Goal: Navigation & Orientation: Find specific page/section

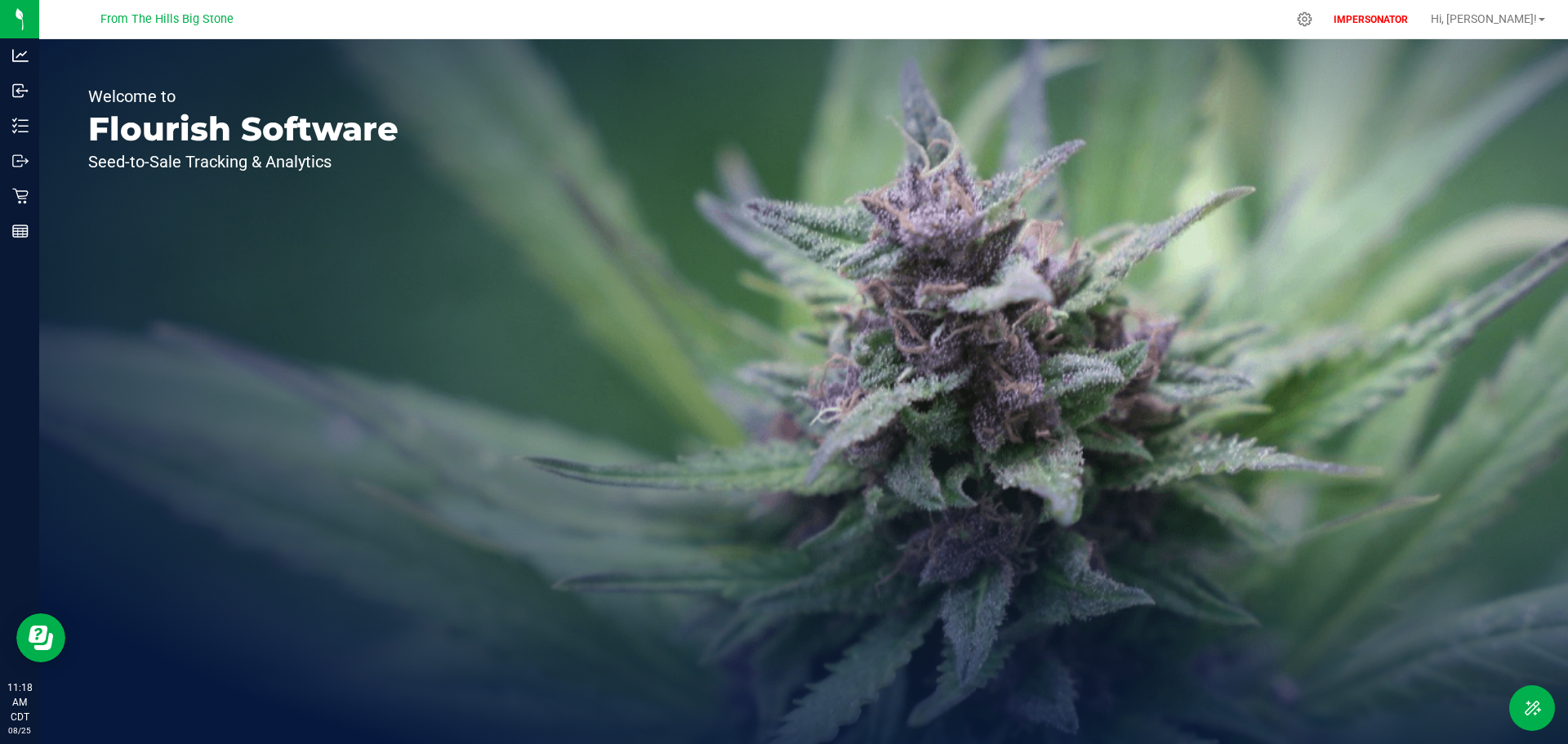
drag, startPoint x: 100, startPoint y: 19, endPoint x: 229, endPoint y: 26, distance: 129.2
click at [229, 26] on div "From The Hills Big Stone" at bounding box center [166, 19] width 238 height 26
copy span "From The Hills Big Stone"
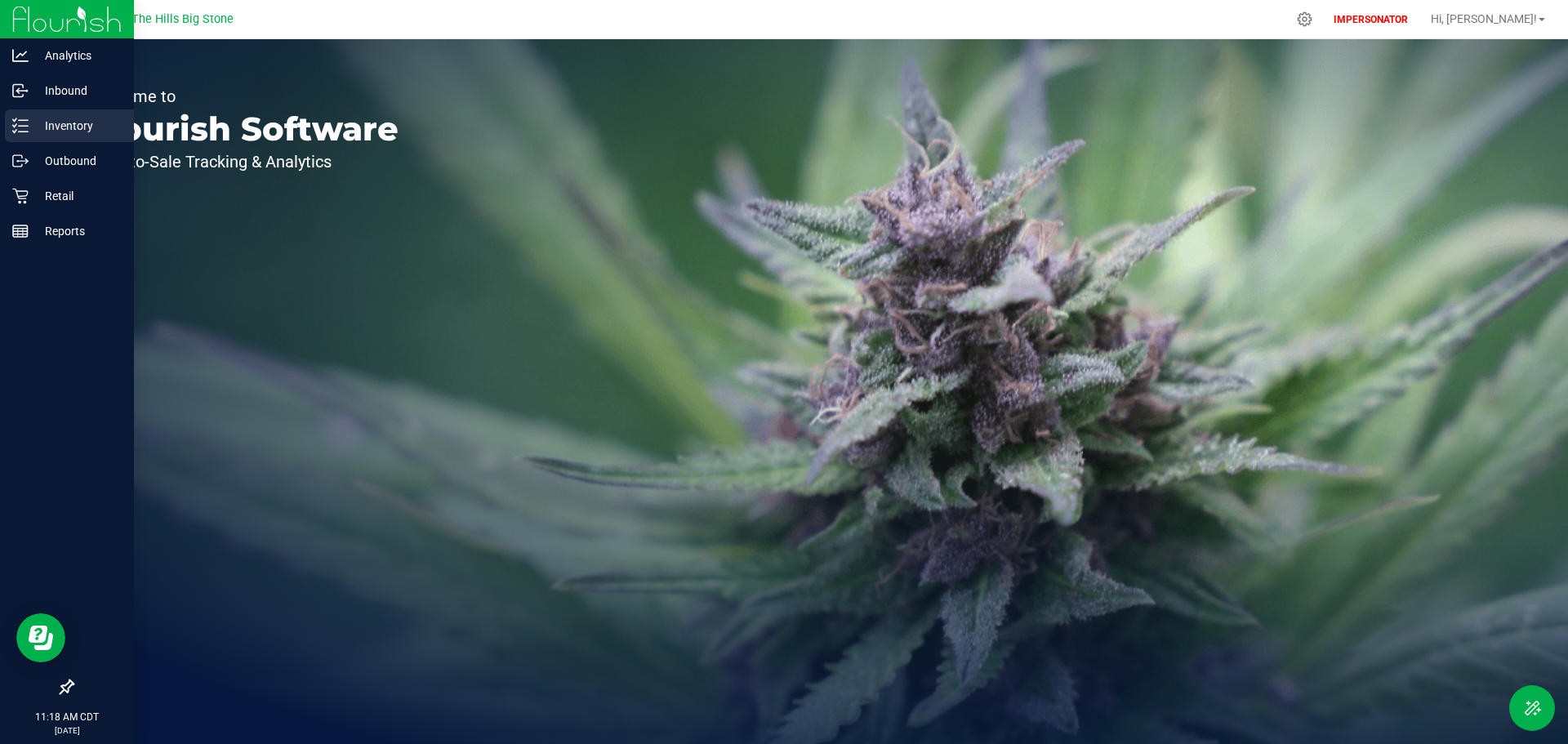
click at [27, 134] on div "Inventory" at bounding box center [68, 126] width 129 height 33
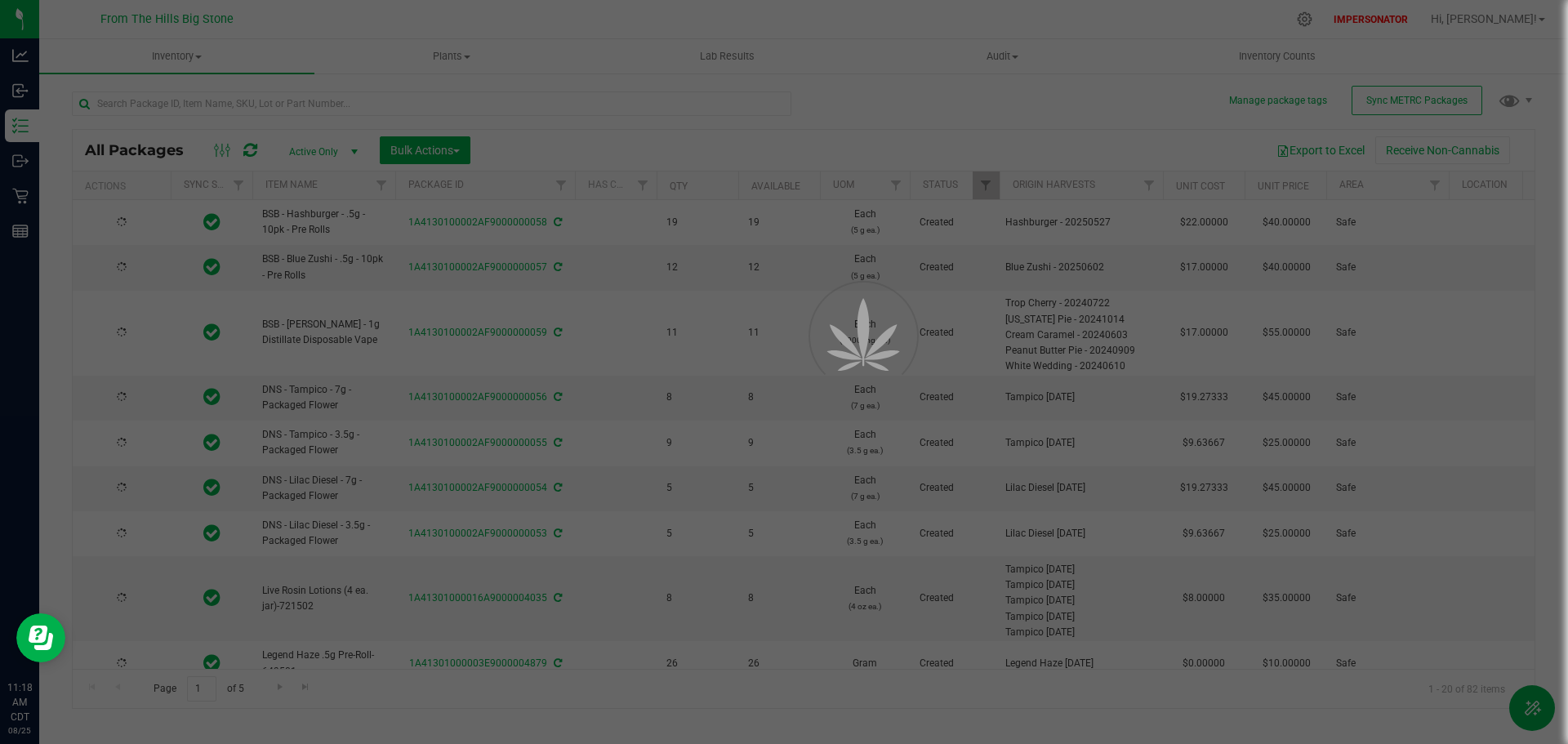
type input "[DATE]"
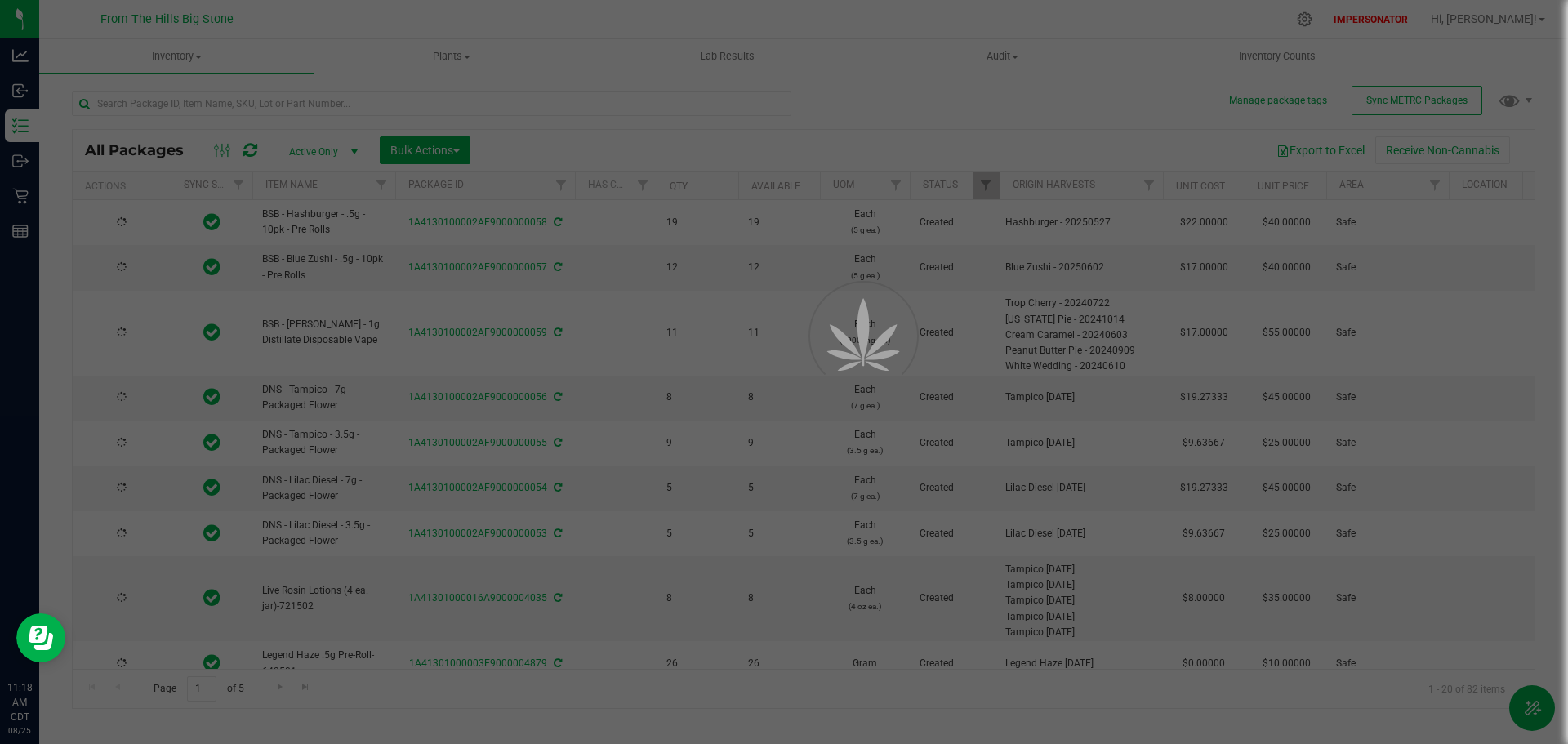
type input "[DATE]"
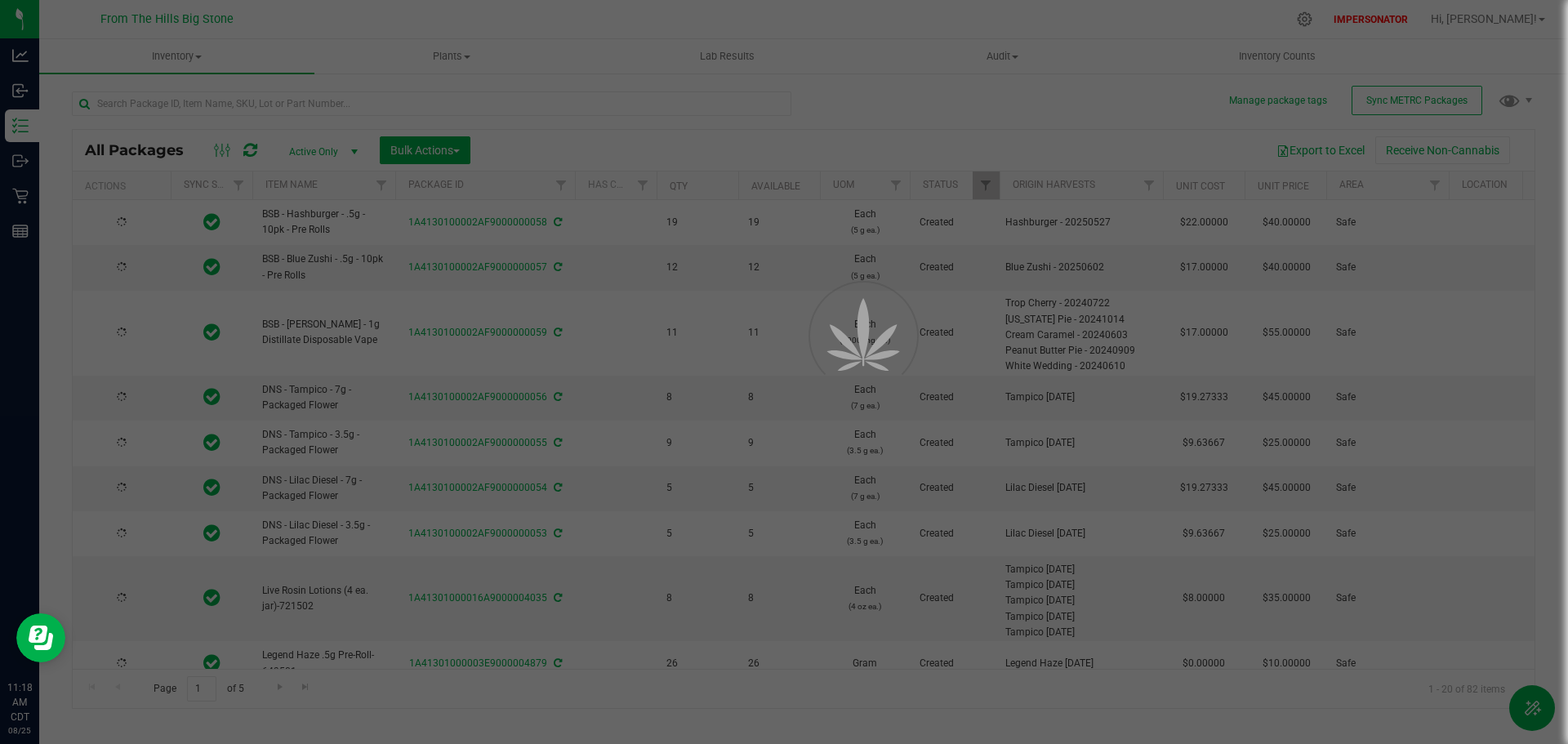
type input "[DATE]"
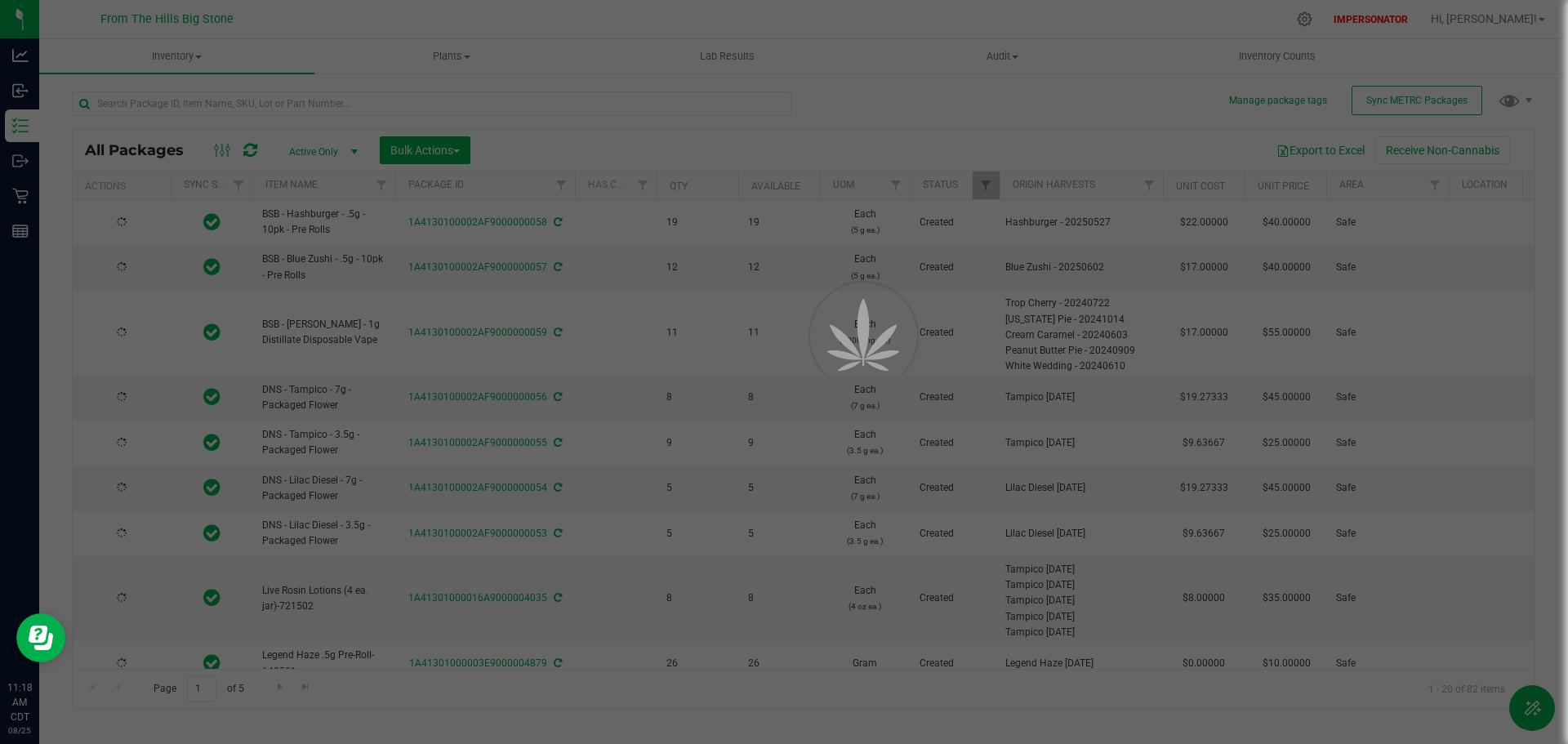
type input "[DATE]"
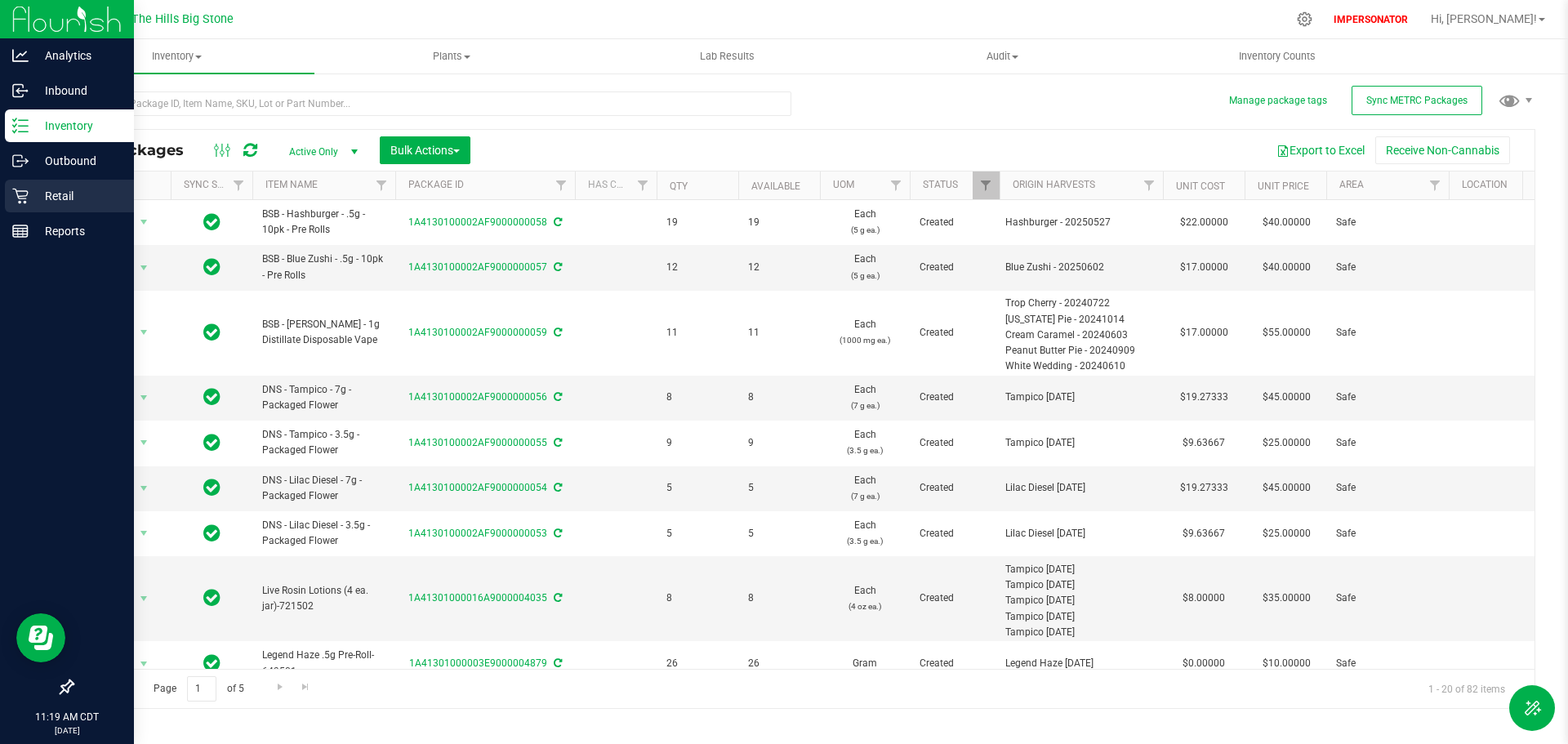
click at [32, 187] on p "Retail" at bounding box center [77, 195] width 98 height 19
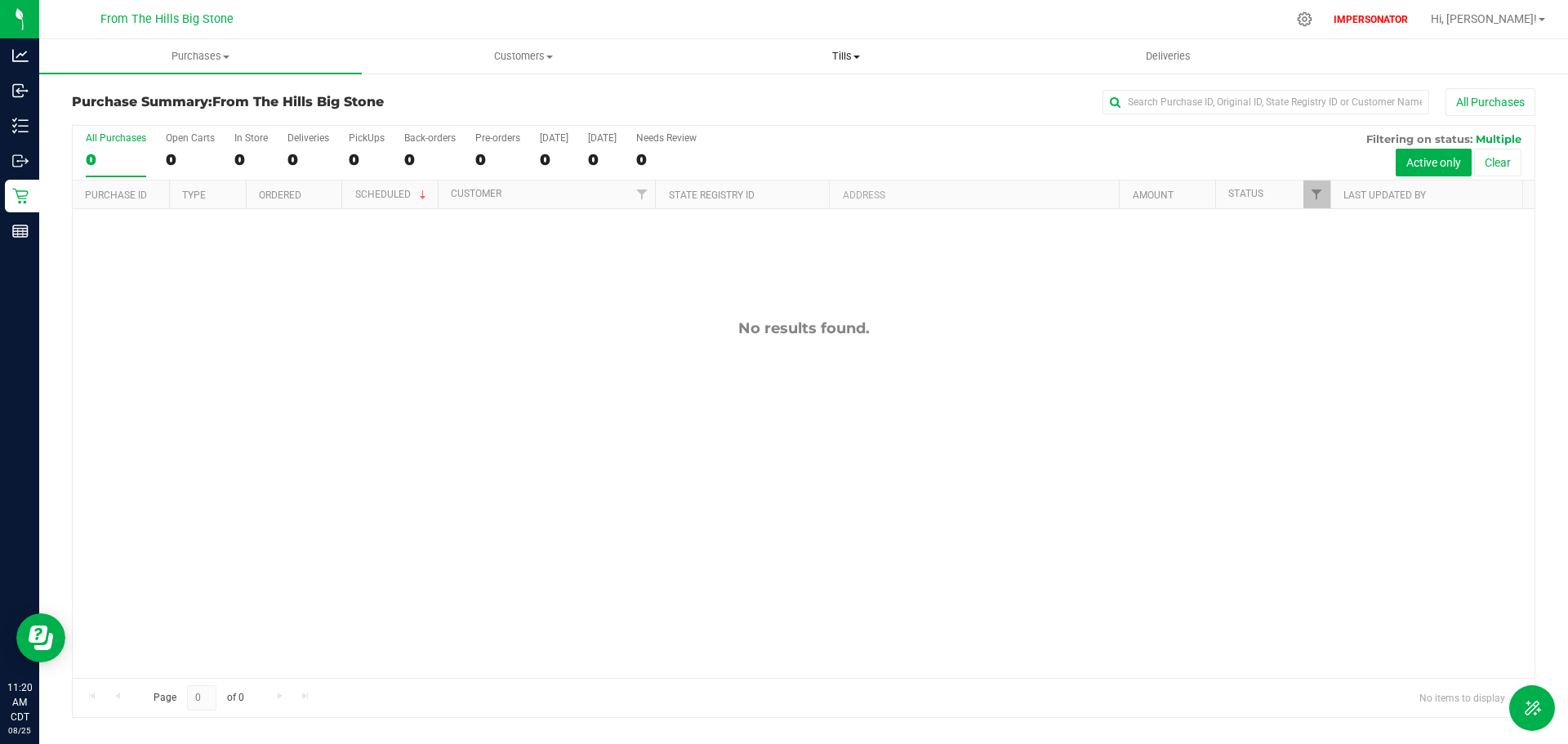
click at [849, 52] on span "Tills" at bounding box center [846, 57] width 321 height 15
click at [743, 100] on span "Manage tills" at bounding box center [739, 98] width 110 height 14
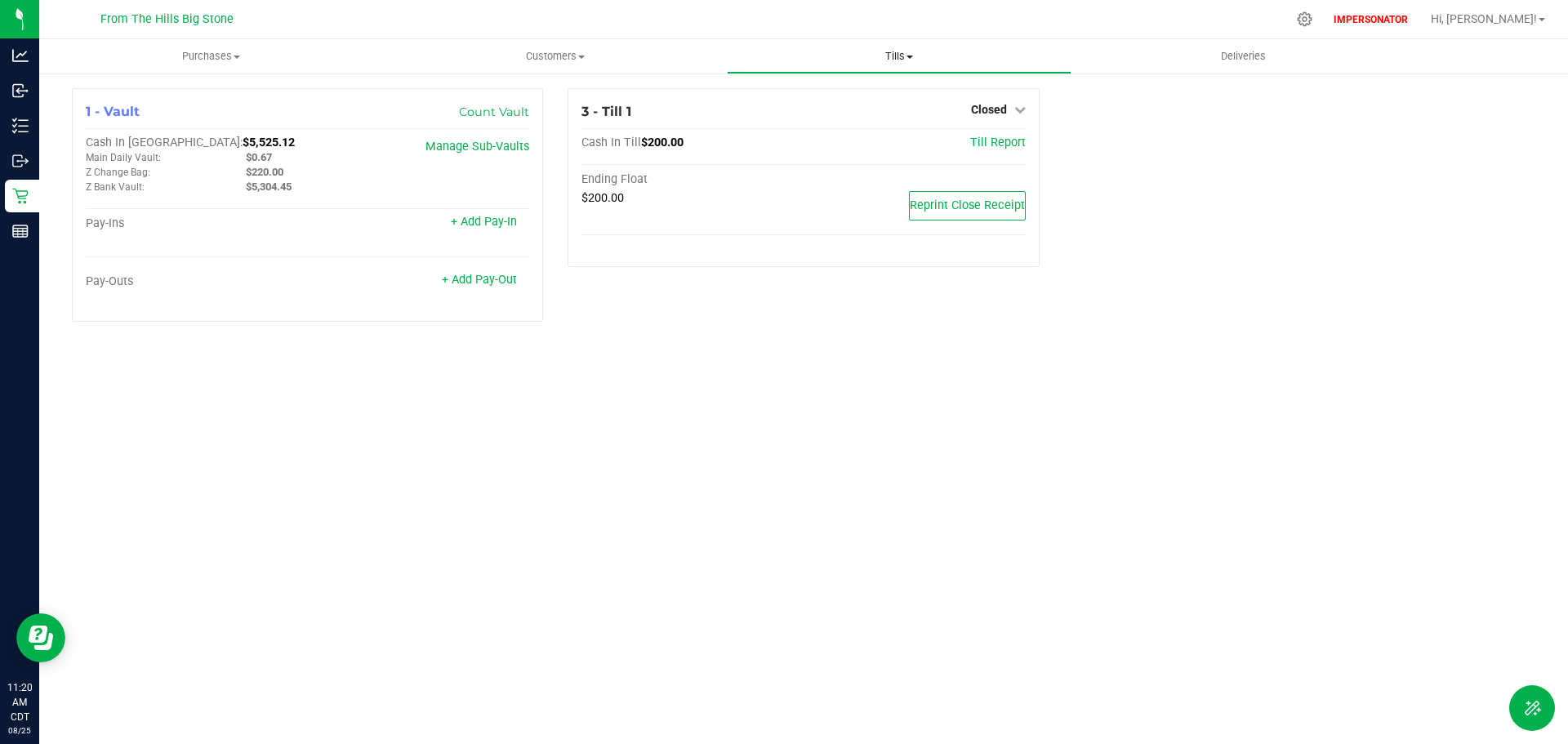
click at [894, 60] on span "Tills" at bounding box center [898, 57] width 342 height 15
click at [896, 419] on div "Purchases Summary of purchases Fulfillment All purchases Customers All customer…" at bounding box center [803, 392] width 1529 height 705
